Goal: Task Accomplishment & Management: Use online tool/utility

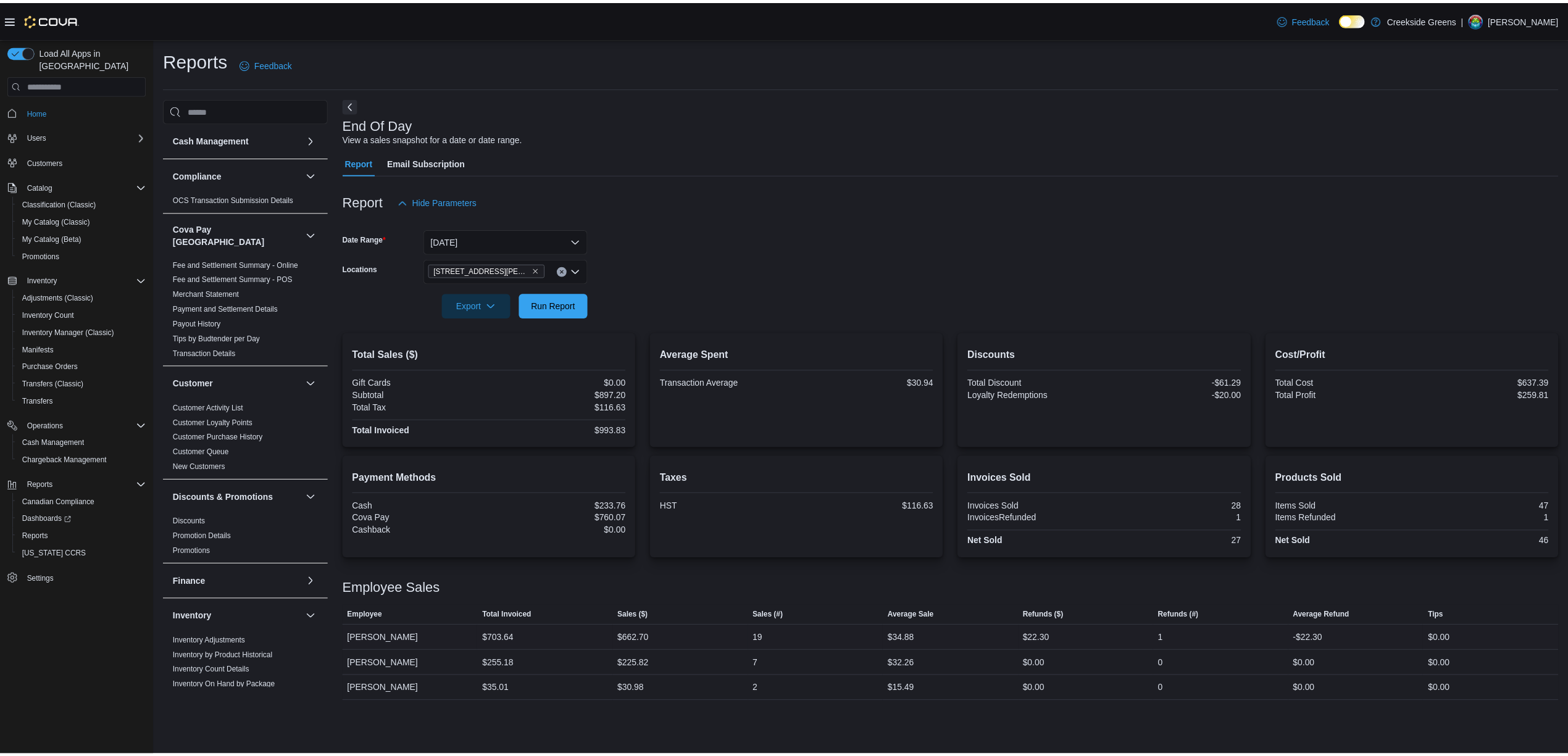
scroll to position [329, 0]
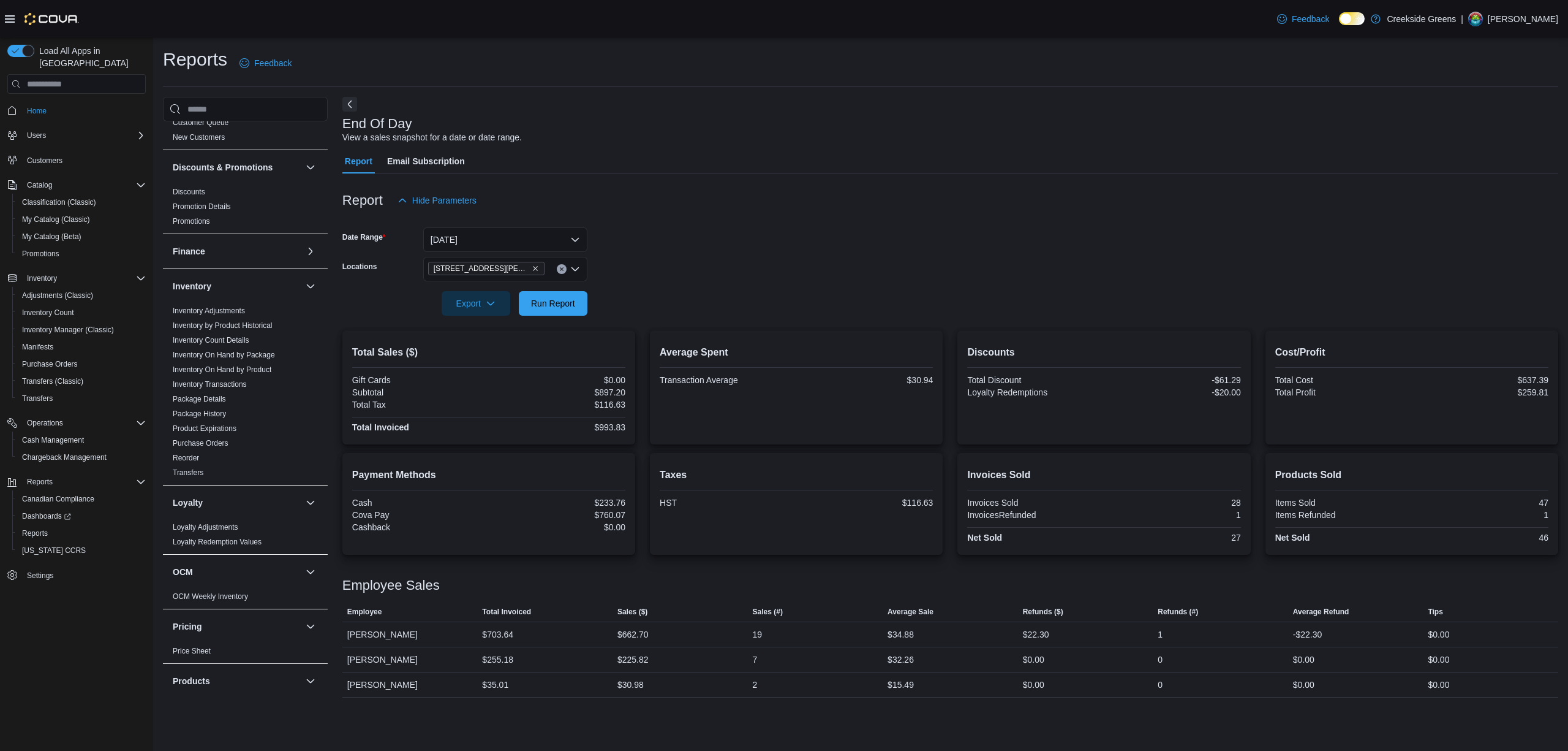
click at [561, 266] on icon "Clear input" at bounding box center [562, 269] width 5 height 5
click at [495, 312] on span "[STREET_ADDRESS]" at bounding box center [492, 307] width 84 height 12
click at [517, 237] on button "[DATE]" at bounding box center [505, 239] width 164 height 24
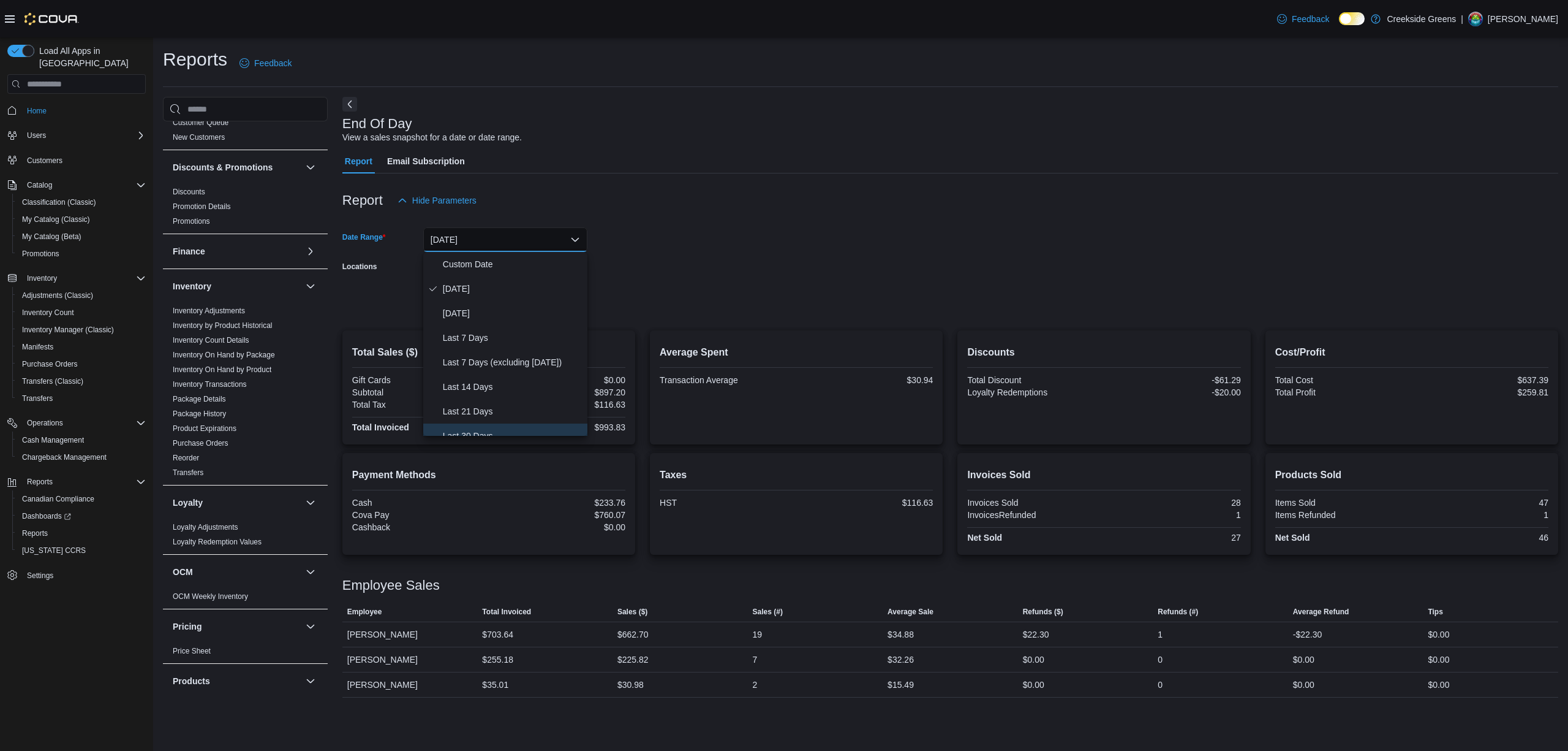
click at [474, 432] on span "Last 30 Days" at bounding box center [512, 435] width 140 height 14
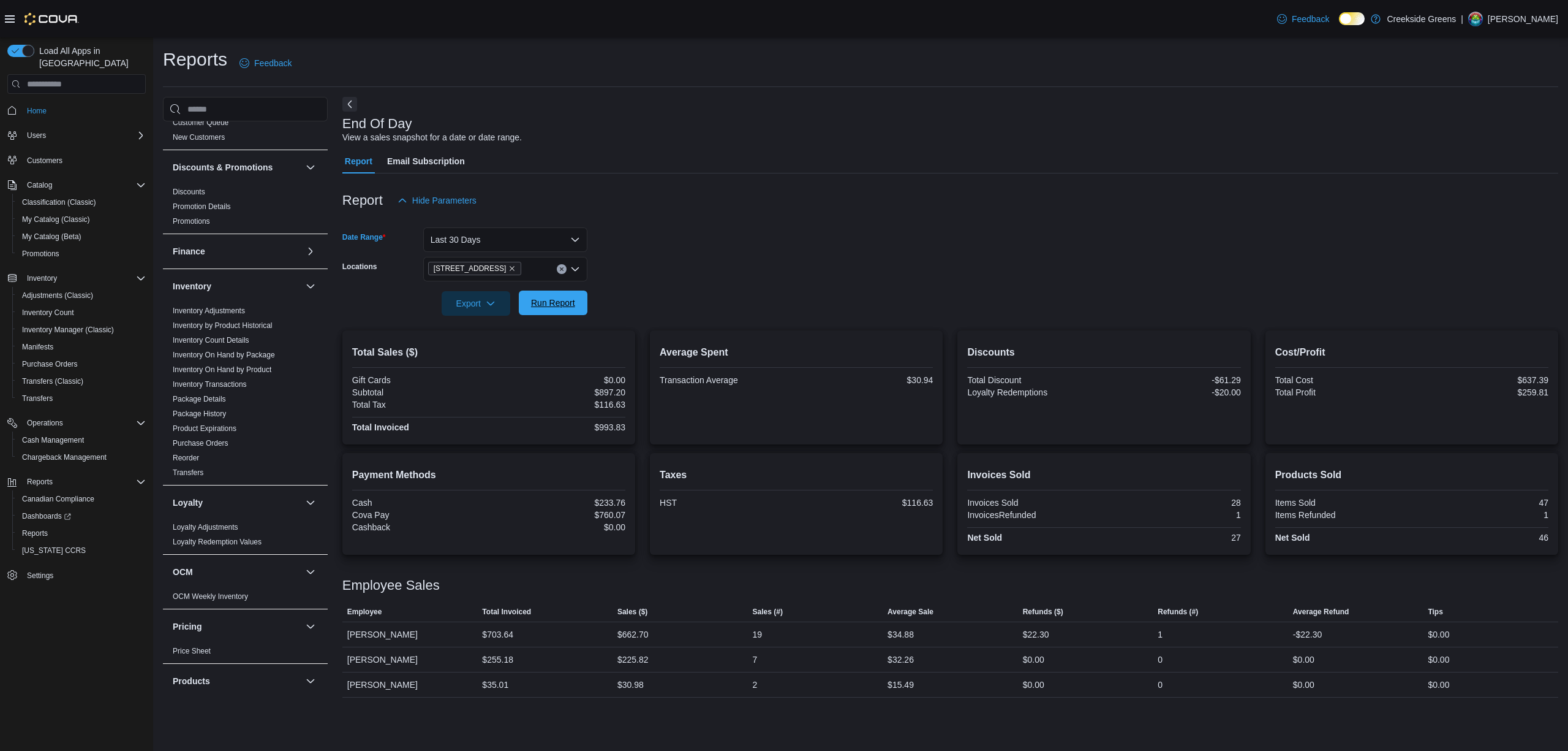
click at [537, 298] on span "Run Report" at bounding box center [553, 302] width 44 height 12
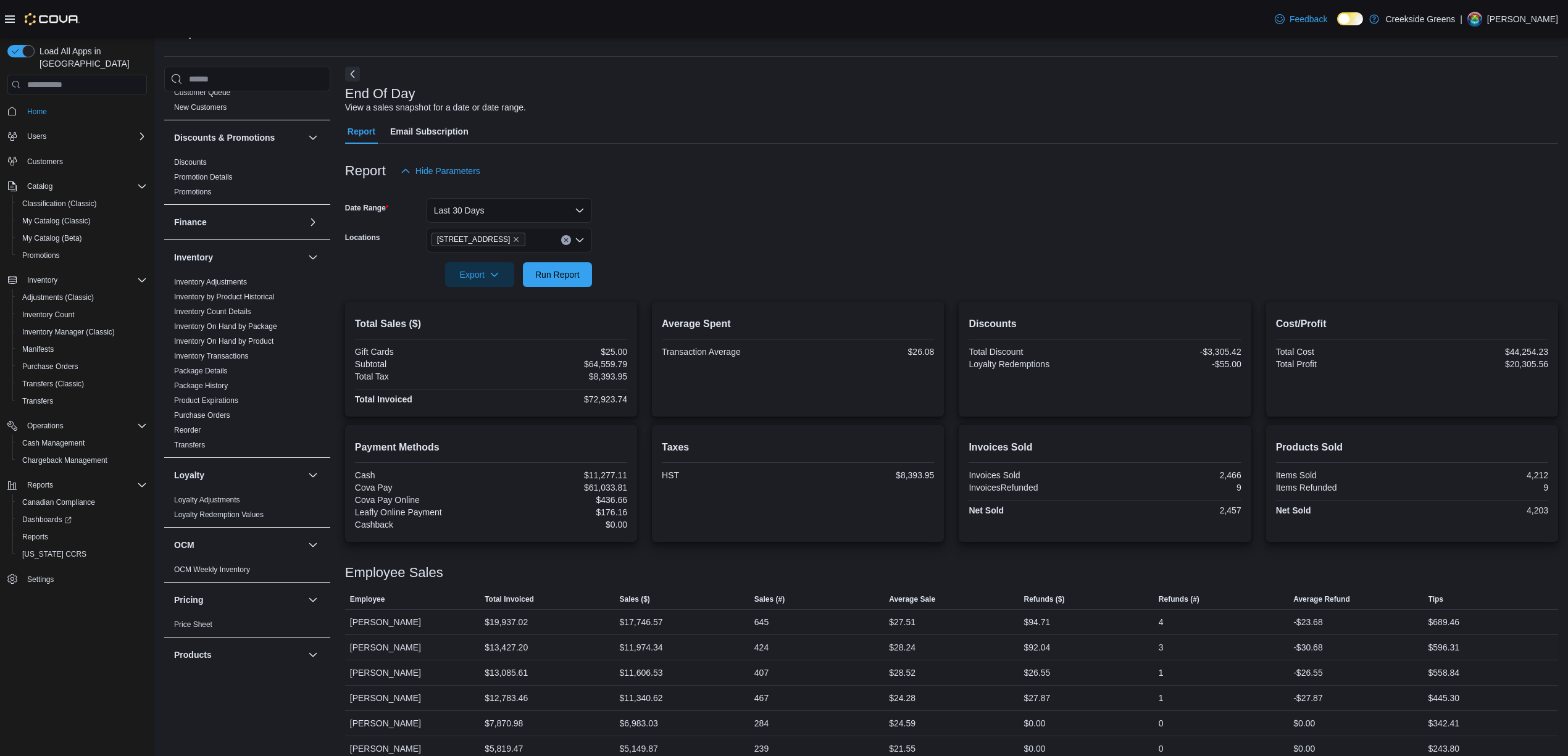
scroll to position [48, 0]
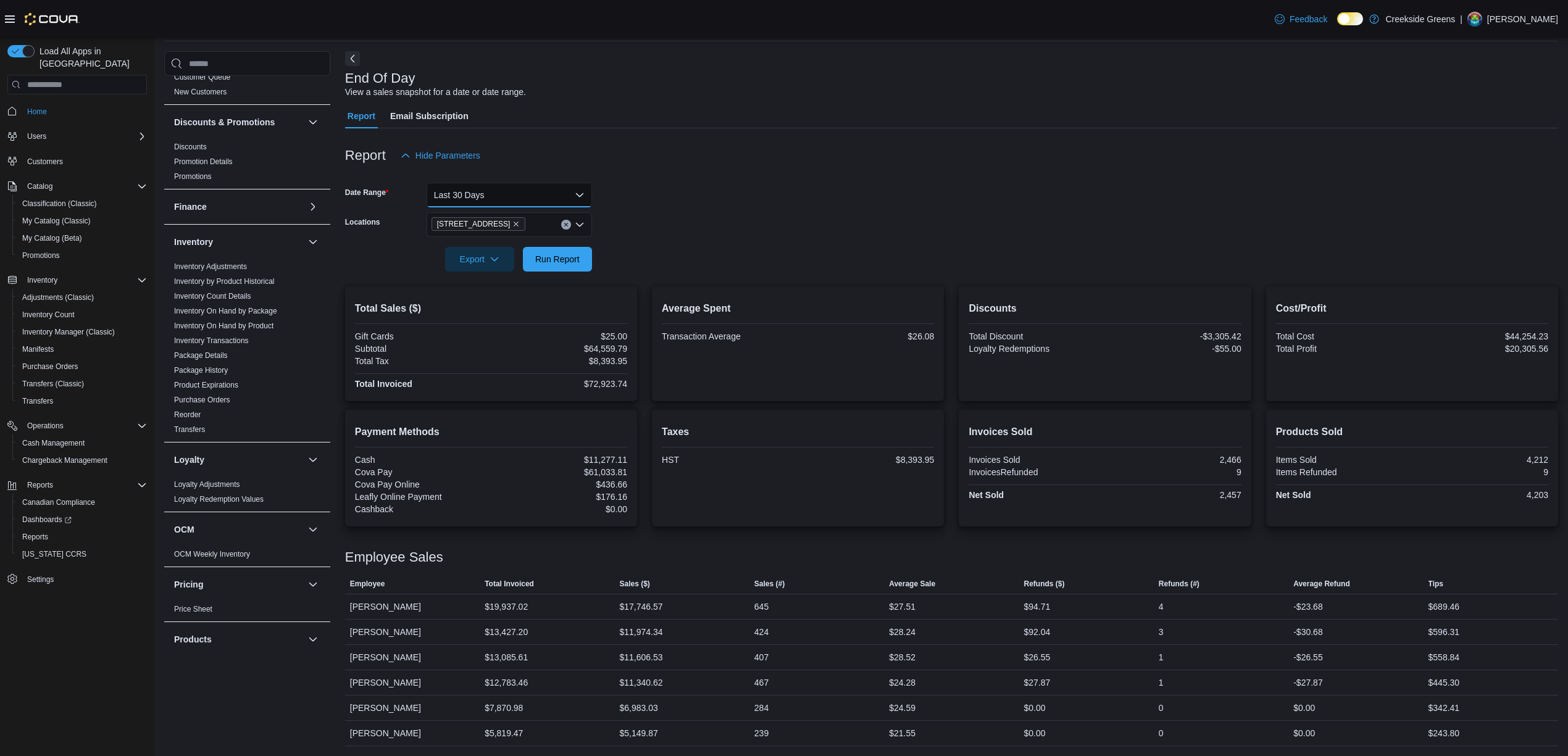
click at [531, 187] on button "Last 30 Days" at bounding box center [509, 194] width 165 height 24
click at [474, 228] on span "[DATE]" at bounding box center [516, 232] width 141 height 15
drag, startPoint x: 796, startPoint y: 184, endPoint x: 623, endPoint y: 213, distance: 175.4
click at [785, 188] on form "Date Range [DATE] Locations [STREET_ADDRESS] Export Run Report" at bounding box center [952, 220] width 1213 height 104
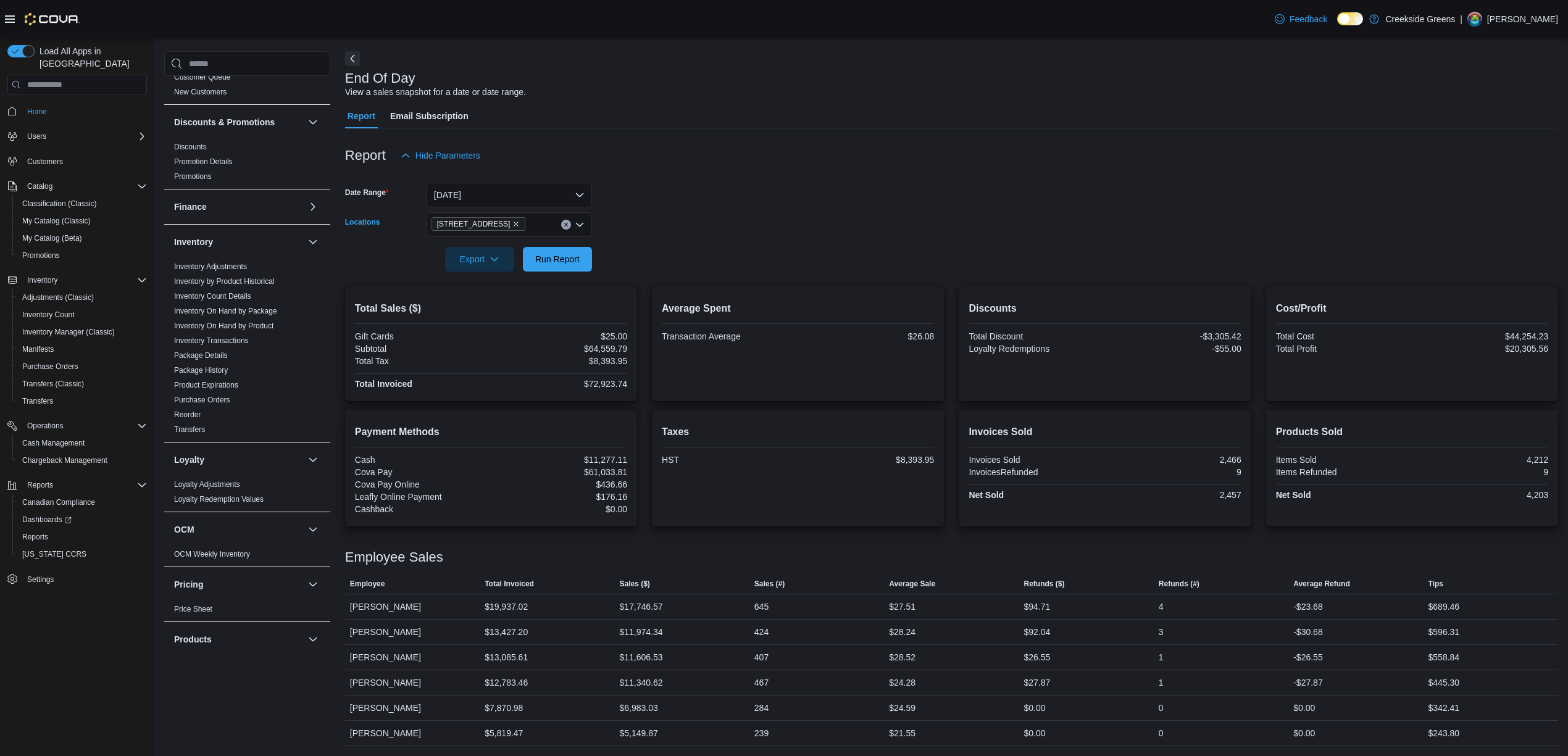
click at [565, 224] on icon "Clear input" at bounding box center [566, 225] width 3 height 3
click at [482, 278] on span "[STREET_ADDRESS][PERSON_NAME]" at bounding box center [531, 281] width 156 height 12
drag, startPoint x: 689, startPoint y: 247, endPoint x: 623, endPoint y: 262, distance: 67.7
click at [687, 247] on form "Date Range [DATE] Locations [STREET_ADDRESS][PERSON_NAME] Combo box. Selected. …" at bounding box center [952, 220] width 1213 height 104
drag, startPoint x: 566, startPoint y: 255, endPoint x: 508, endPoint y: 225, distance: 65.3
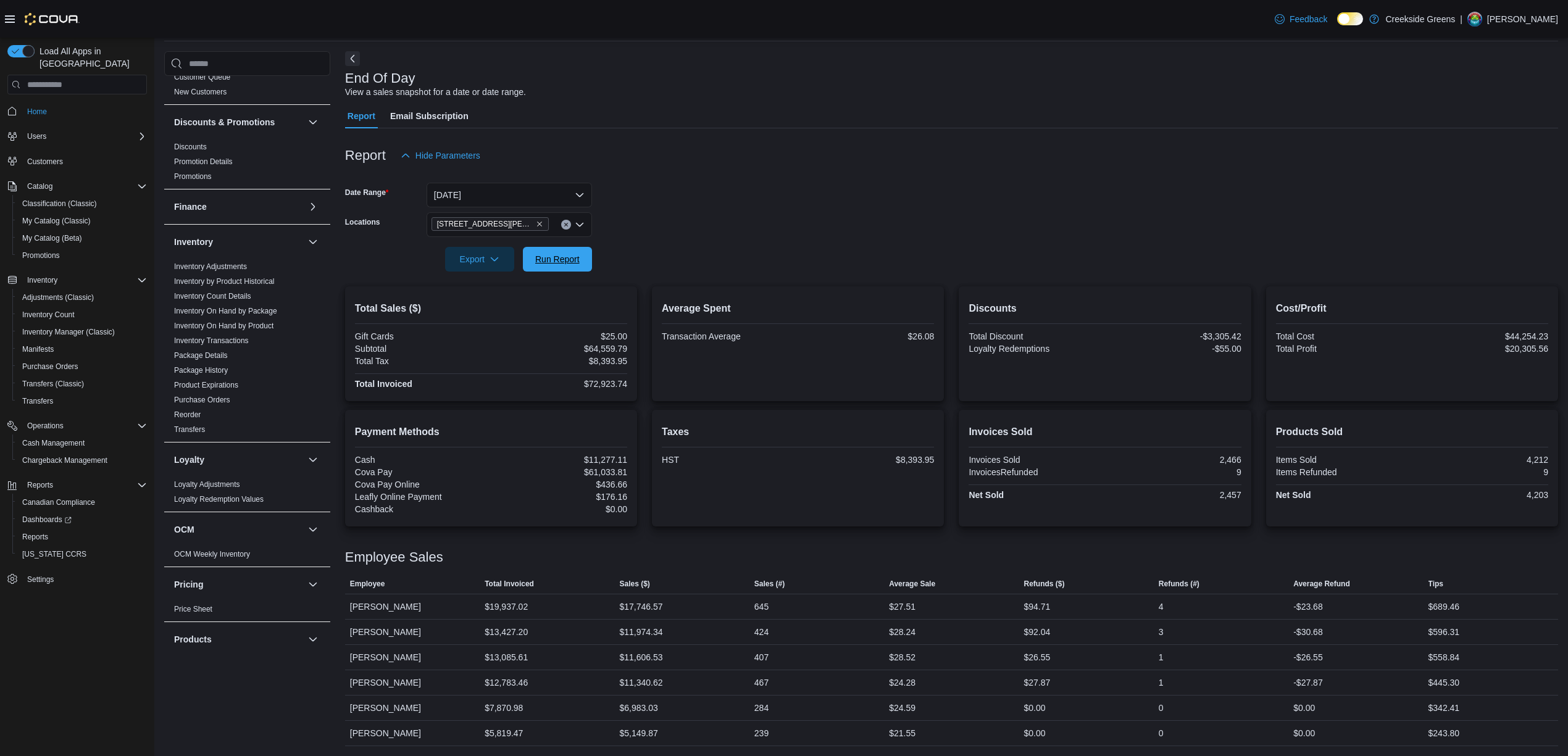
click at [566, 254] on span "Run Report" at bounding box center [557, 258] width 45 height 12
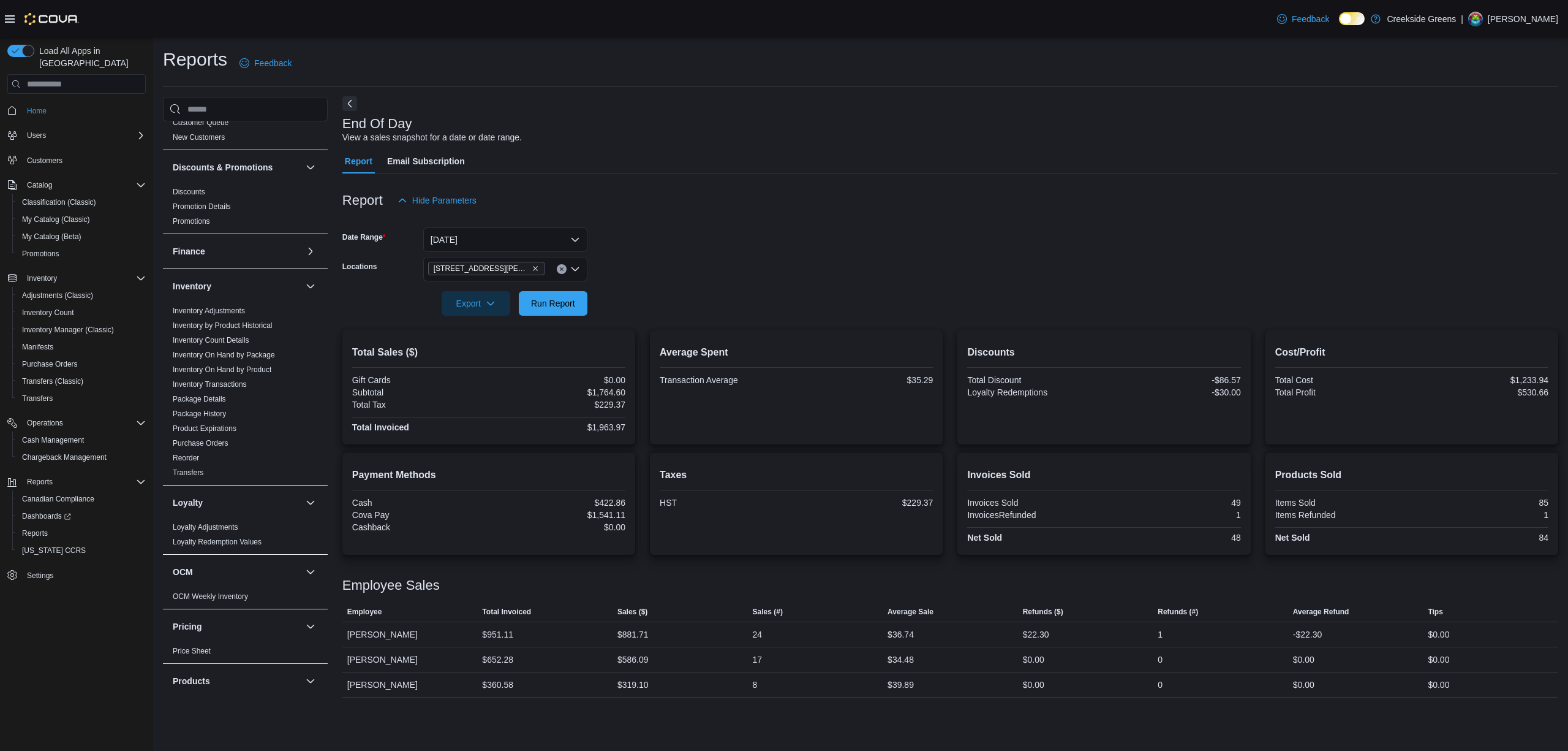
click at [350, 104] on button "Next" at bounding box center [350, 104] width 14 height 14
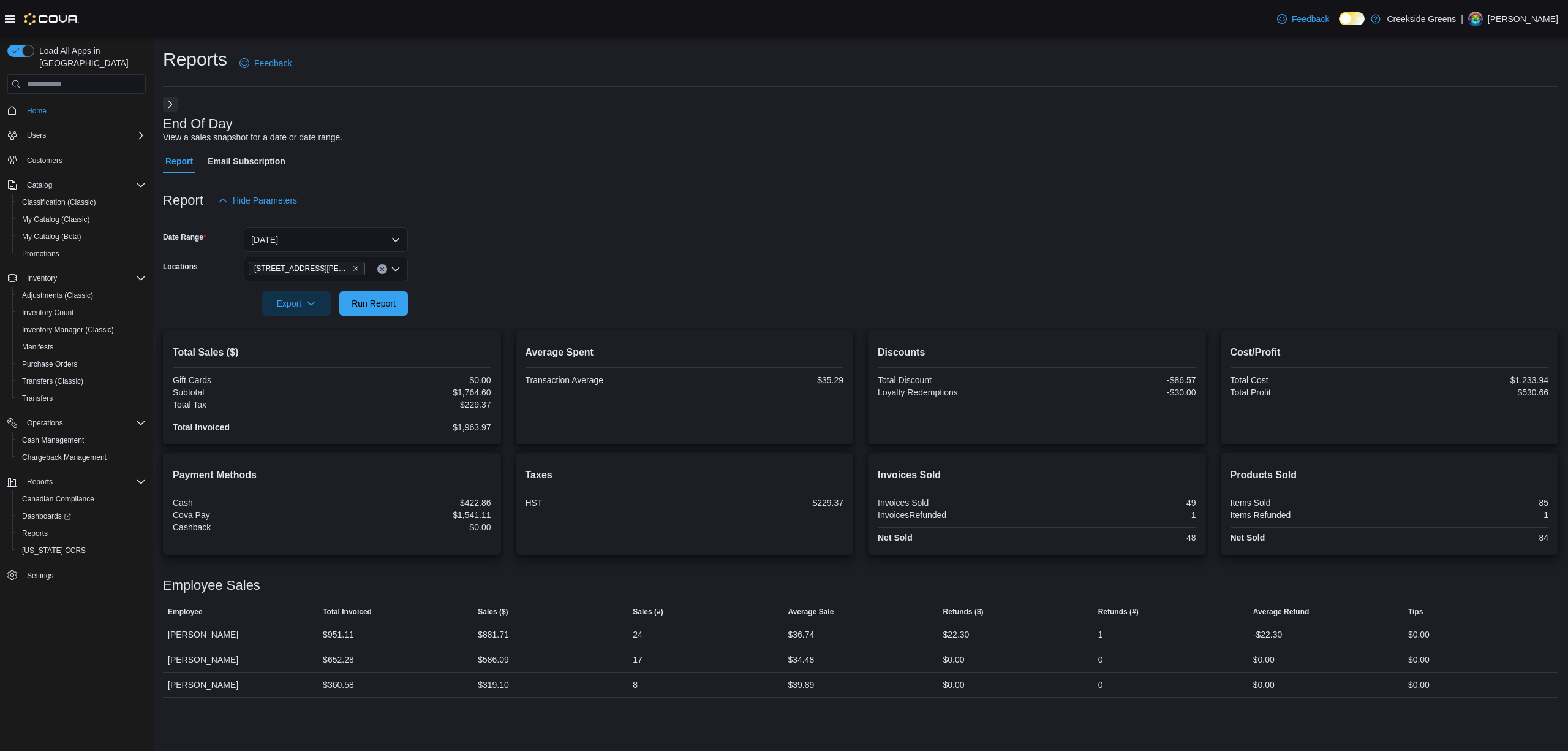
click at [6, 16] on icon at bounding box center [10, 19] width 10 height 10
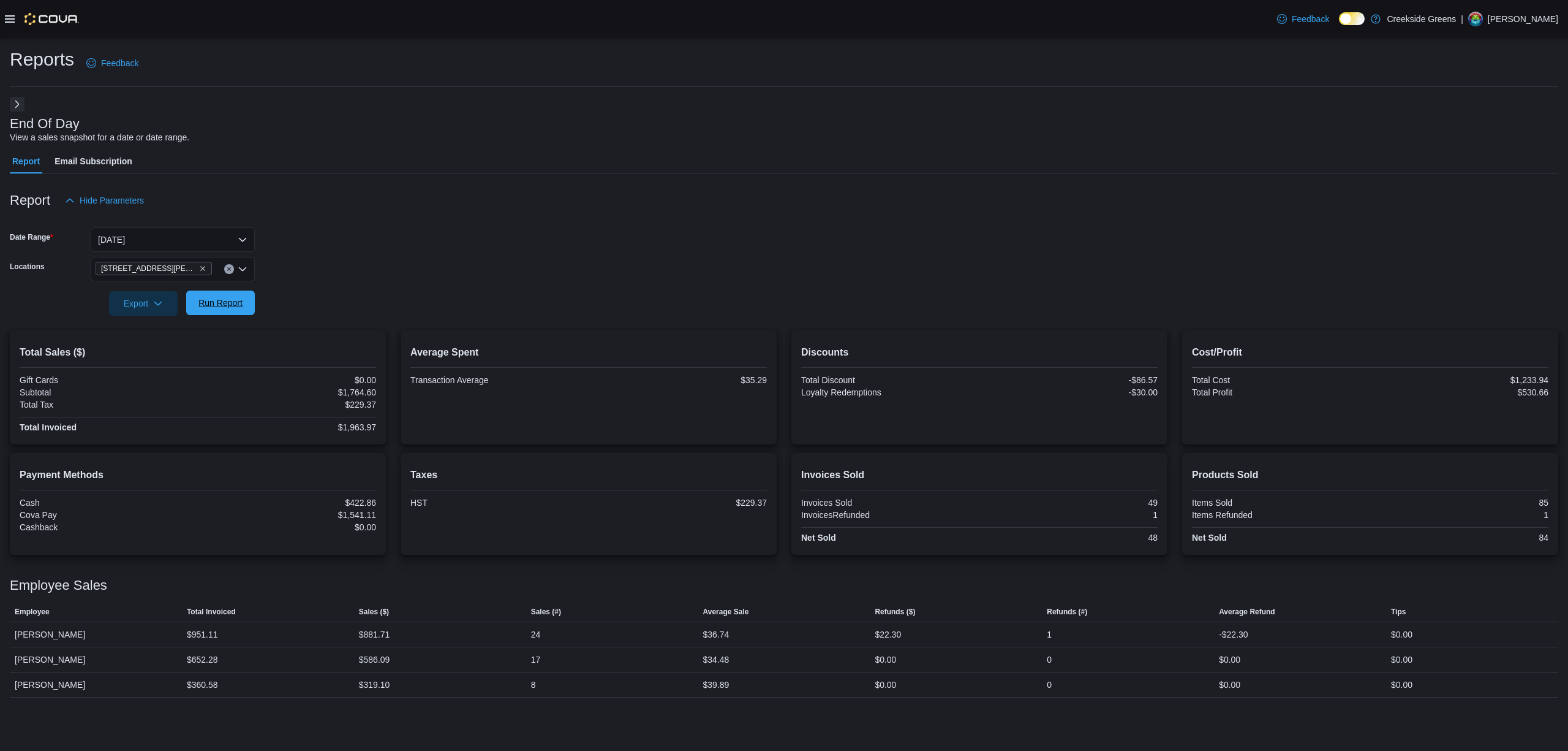
click at [249, 304] on button "Run Report" at bounding box center [220, 303] width 68 height 24
click at [500, 207] on div "Report Hide Parameters" at bounding box center [784, 200] width 1549 height 24
click at [245, 312] on span "Run Report" at bounding box center [220, 303] width 54 height 24
click at [224, 297] on span "Run Report" at bounding box center [220, 302] width 44 height 12
click at [220, 307] on span "Run Report" at bounding box center [220, 302] width 44 height 12
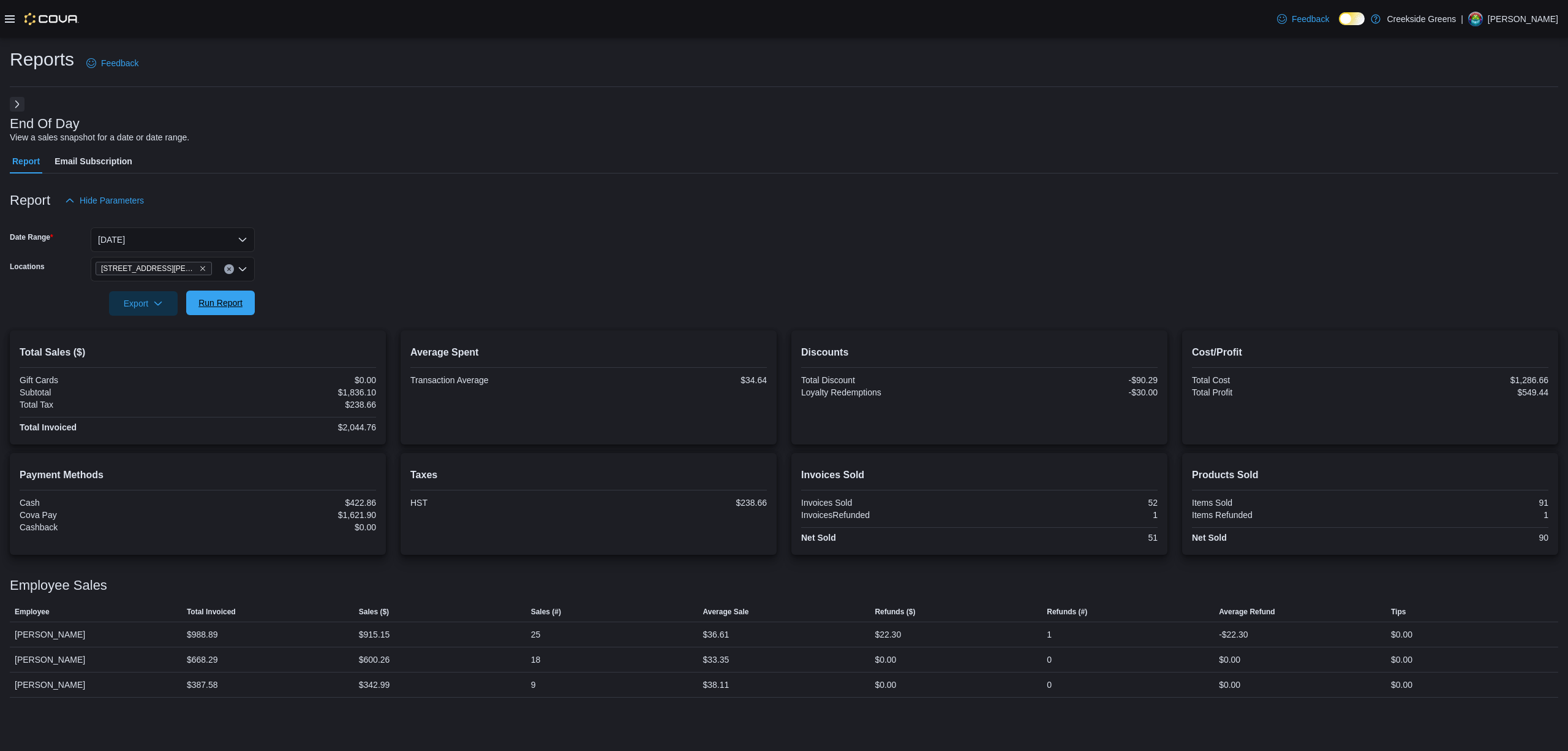
click at [209, 299] on span "Run Report" at bounding box center [220, 302] width 44 height 12
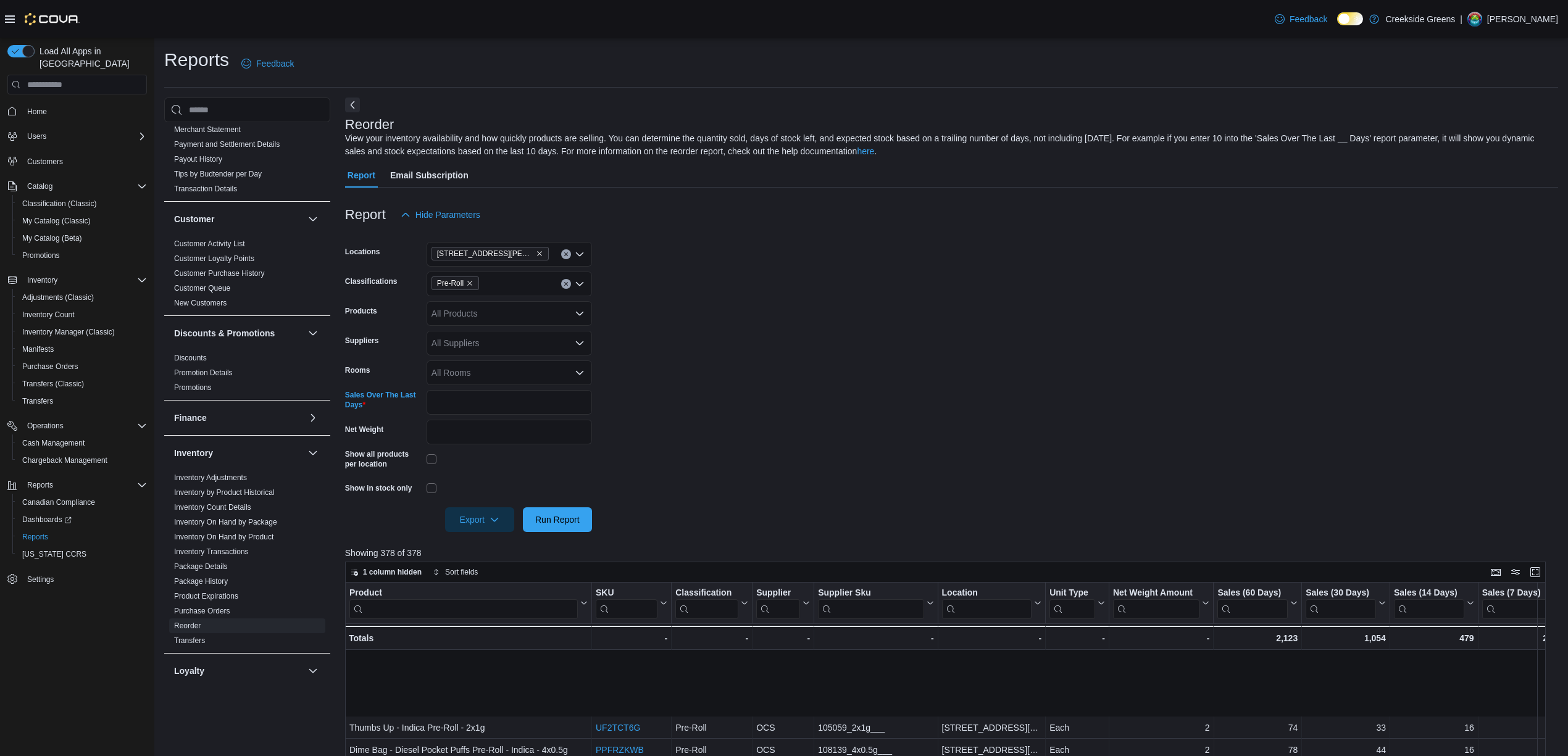
scroll to position [329, 0]
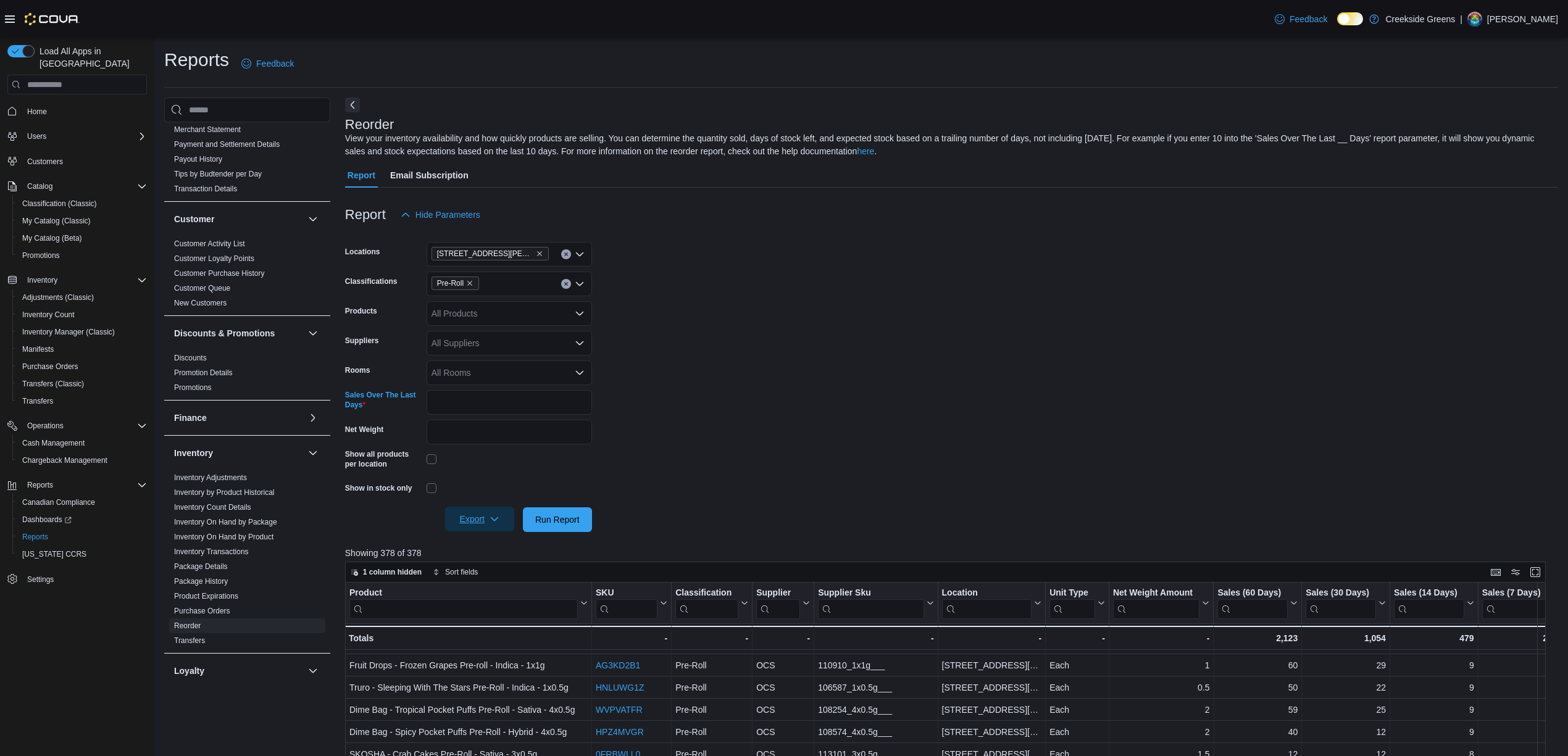
click at [473, 515] on span "Export" at bounding box center [479, 519] width 54 height 24
click at [478, 536] on button "Export to Excel" at bounding box center [481, 544] width 71 height 24
